Goal: Check status: Check status

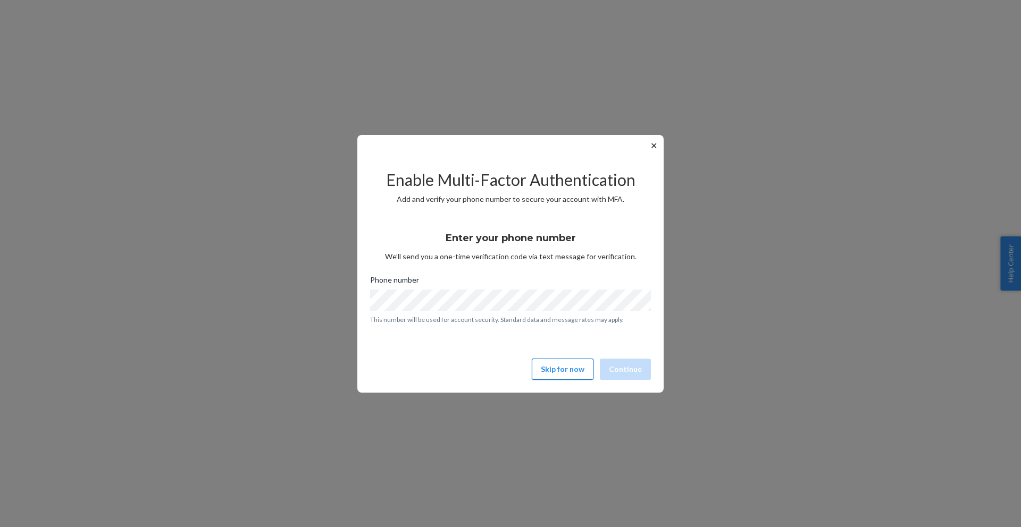
click at [551, 373] on button "Skip for now" at bounding box center [563, 369] width 62 height 21
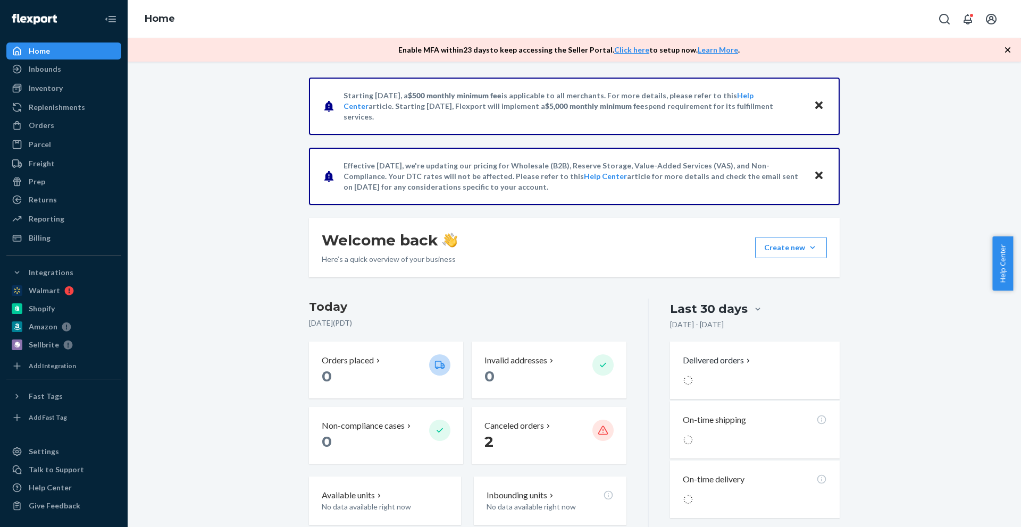
drag, startPoint x: 521, startPoint y: 426, endPoint x: 588, endPoint y: 427, distance: 67.0
click at [522, 426] on p "Canceled orders" at bounding box center [514, 426] width 60 height 12
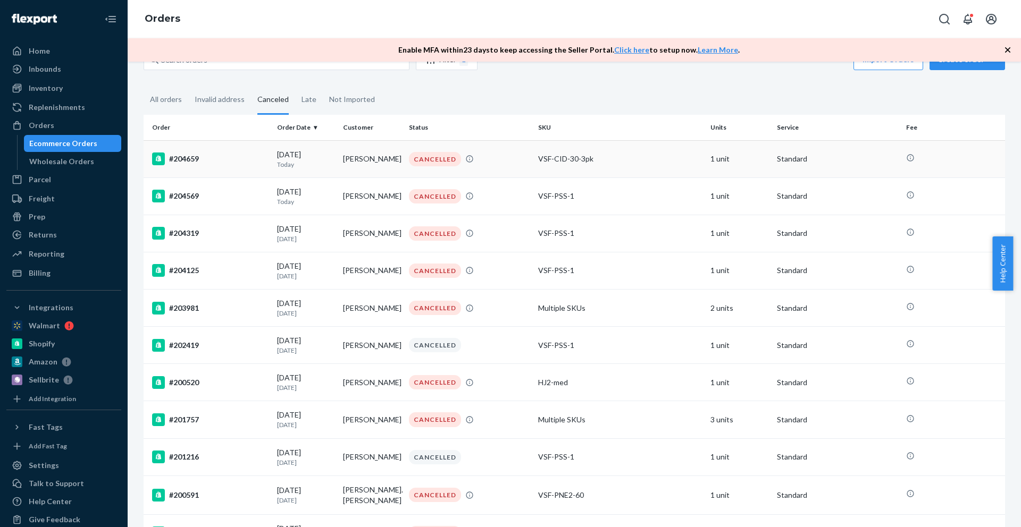
scroll to position [28, 0]
click at [48, 87] on div "Inventory" at bounding box center [46, 88] width 34 height 11
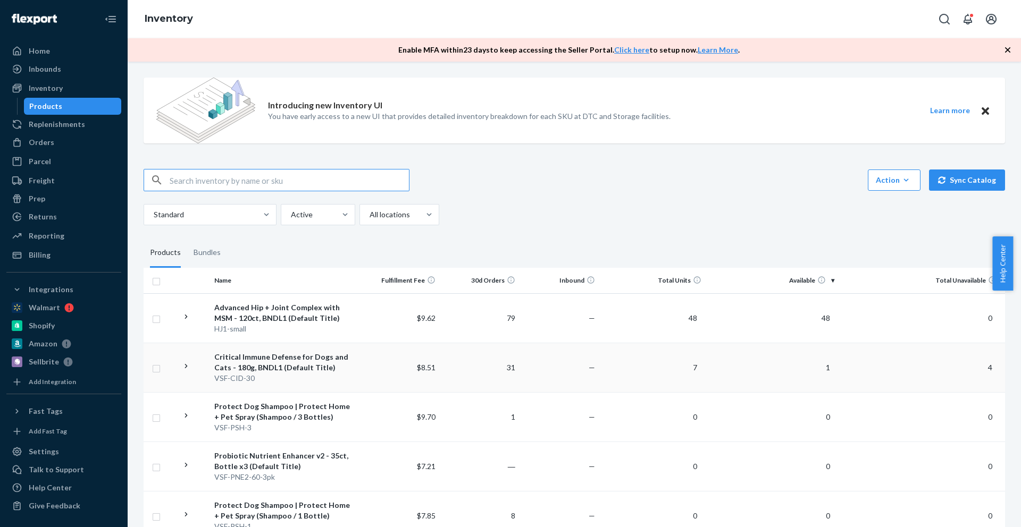
scroll to position [198, 0]
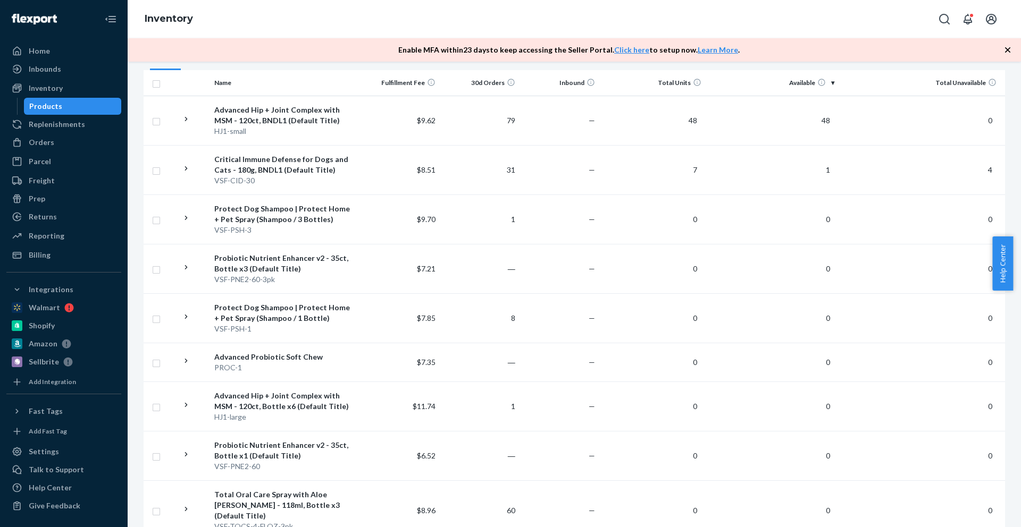
drag, startPoint x: 42, startPoint y: 139, endPoint x: 241, endPoint y: 195, distance: 207.0
click at [42, 139] on div "Orders" at bounding box center [42, 142] width 26 height 11
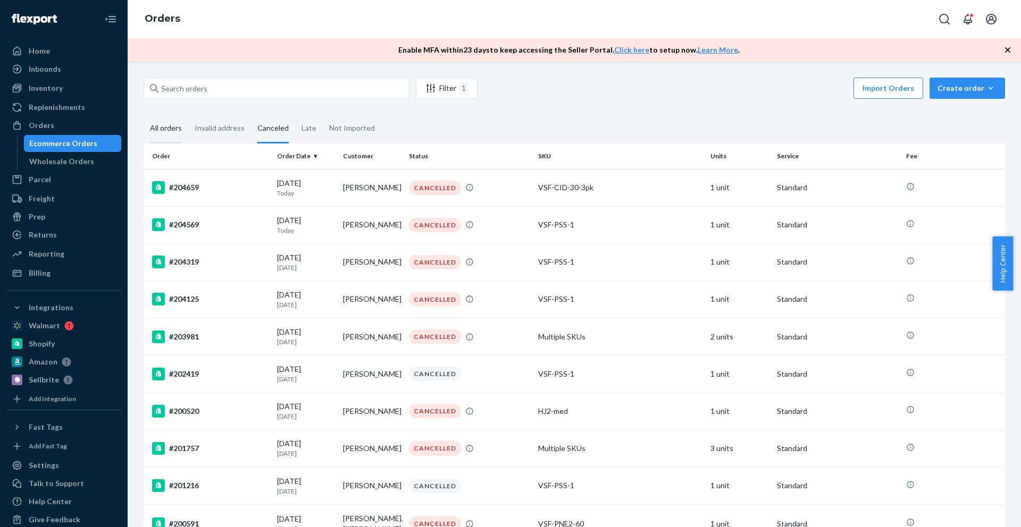
click at [167, 129] on div "All orders" at bounding box center [166, 128] width 32 height 29
click at [144, 114] on input "All orders" at bounding box center [144, 114] width 0 height 0
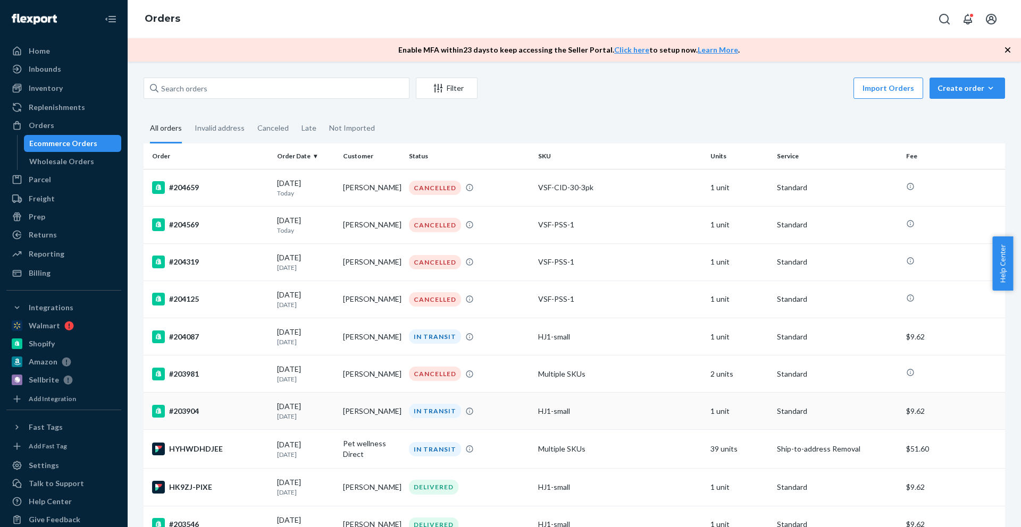
scroll to position [204, 0]
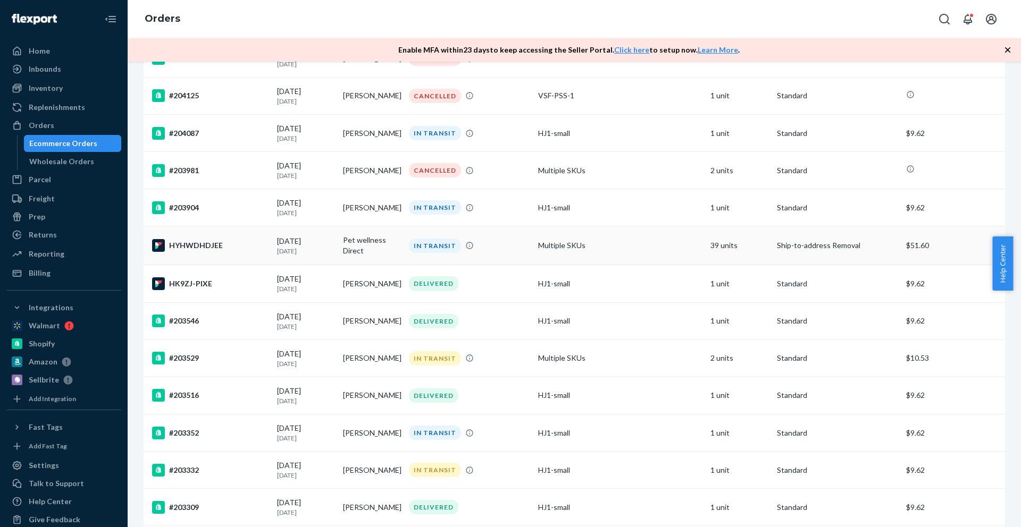
click at [203, 243] on div "HYHWDHDJEE" at bounding box center [210, 245] width 116 height 13
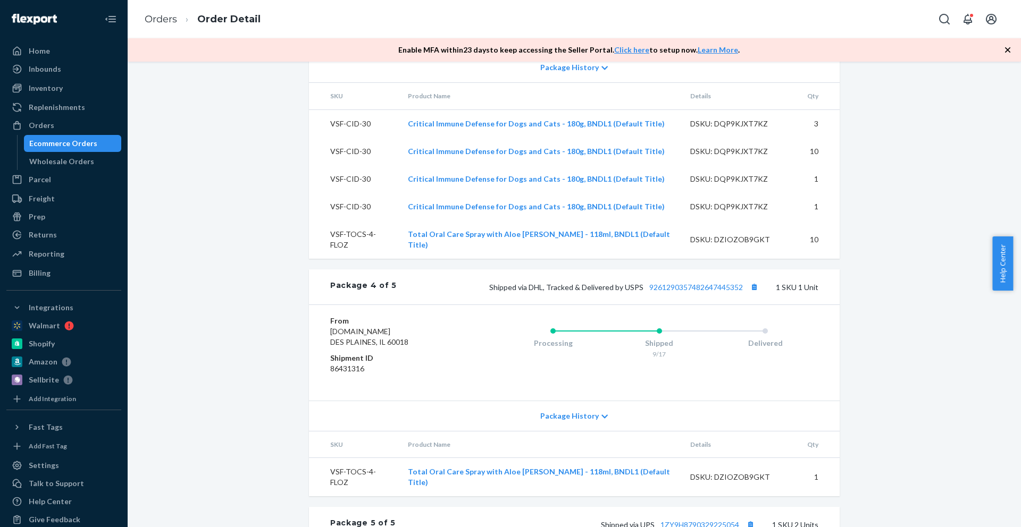
scroll to position [1345, 0]
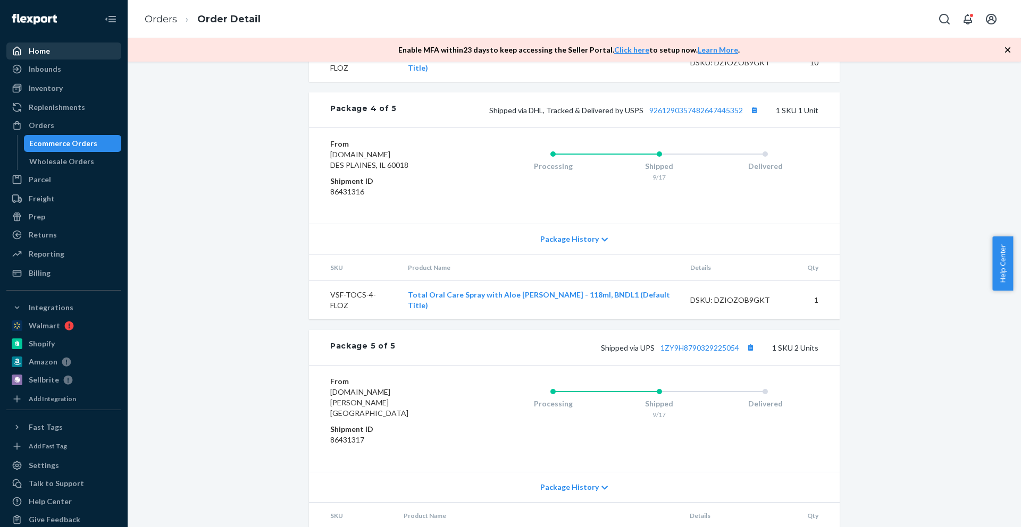
click at [43, 52] on div "Home" at bounding box center [39, 51] width 21 height 11
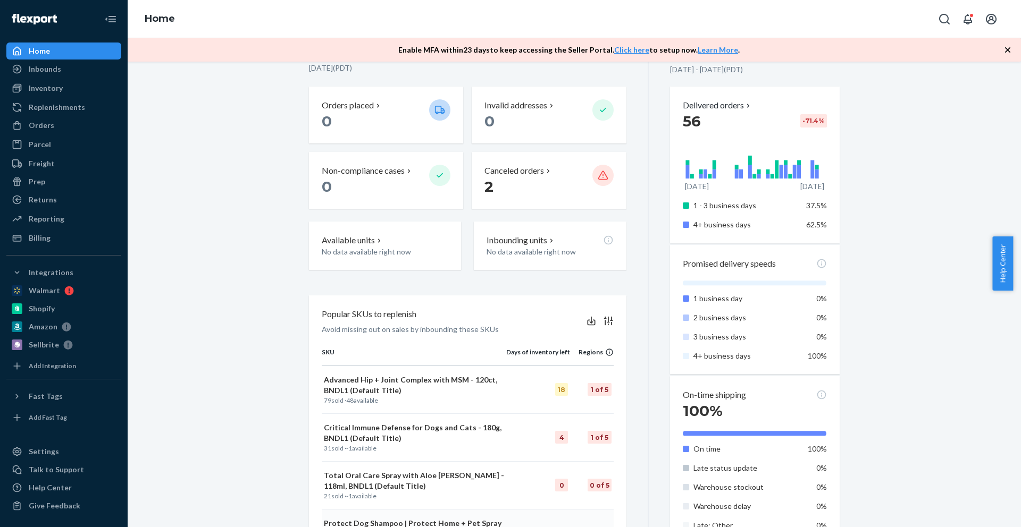
scroll to position [443, 0]
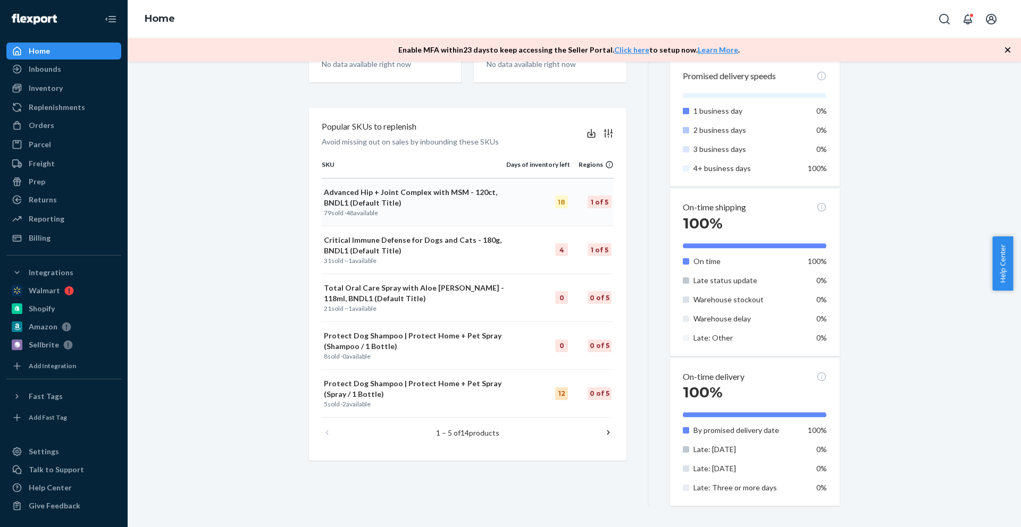
click at [390, 190] on p "Advanced Hip + Joint Complex with MSM - 120ct, BNDL1 (Default Title)" at bounding box center [414, 197] width 180 height 21
